Goal: Find specific page/section: Find specific page/section

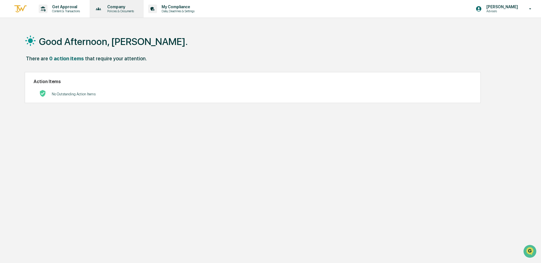
click at [111, 10] on p "Policies & Documents" at bounding box center [120, 11] width 34 height 4
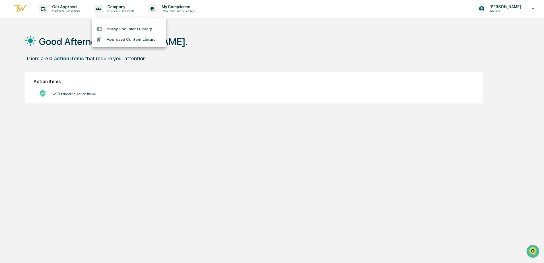
click at [120, 28] on li "Policy Document Library" at bounding box center [129, 29] width 74 height 11
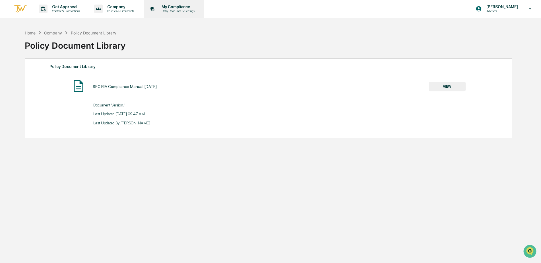
click at [178, 5] on p "My Compliance" at bounding box center [177, 7] width 40 height 5
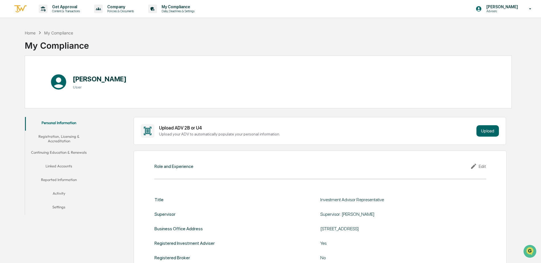
click at [64, 152] on button "Continuing Education & Renewals" at bounding box center [59, 154] width 68 height 14
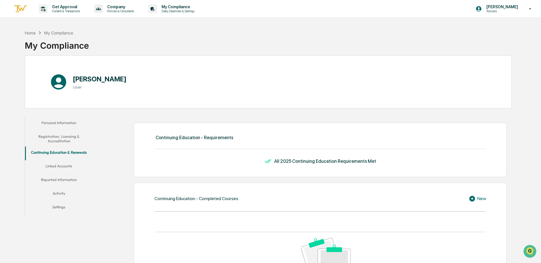
click at [61, 138] on button "Registration, Licensing & Accreditation" at bounding box center [59, 139] width 68 height 16
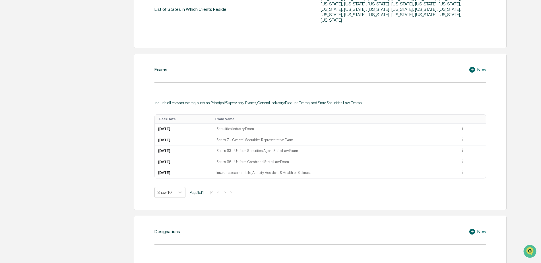
scroll to position [293, 0]
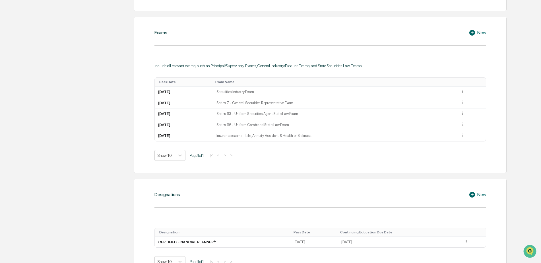
click at [541, 130] on div "Home My Compliance My Compliance [PERSON_NAME] User Personal Information Regist…" at bounding box center [270, 183] width 541 height 899
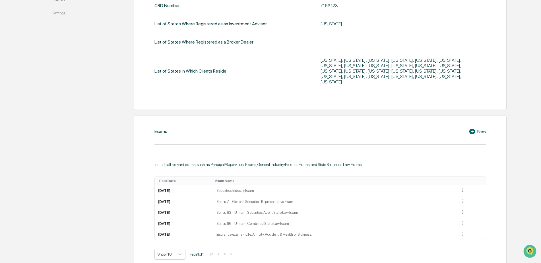
scroll to position [197, 0]
